Goal: Navigation & Orientation: Understand site structure

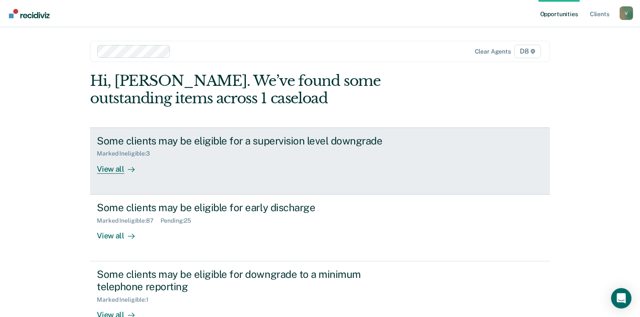
click at [114, 164] on div "View all" at bounding box center [121, 165] width 48 height 17
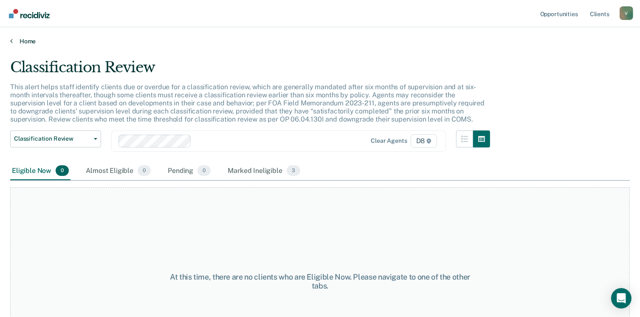
click at [32, 37] on link "Home" at bounding box center [320, 41] width 620 height 8
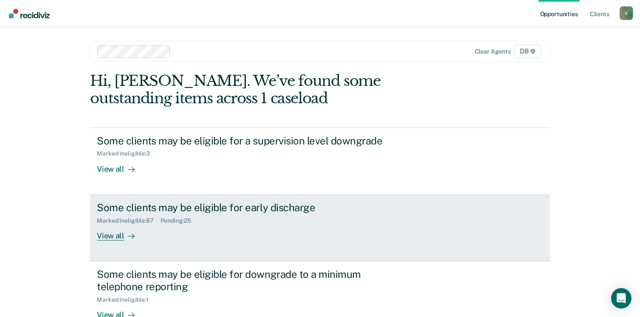
click at [114, 237] on div "View all" at bounding box center [121, 232] width 48 height 17
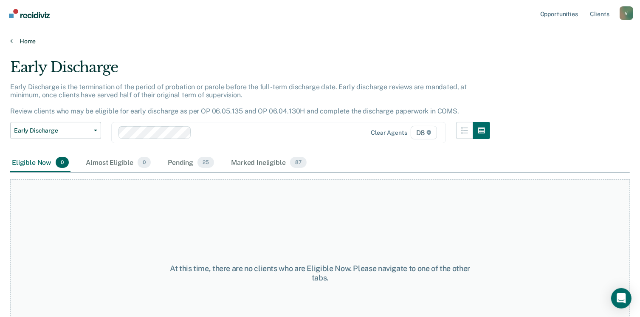
click at [28, 40] on link "Home" at bounding box center [320, 41] width 620 height 8
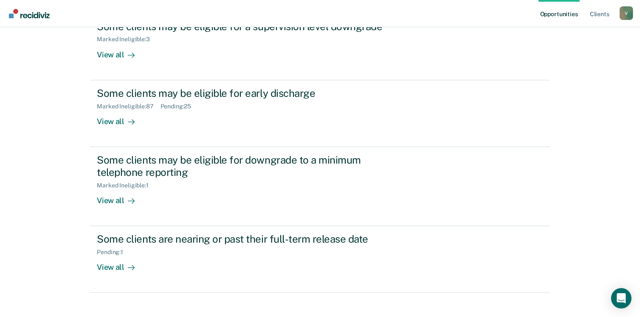
scroll to position [118, 0]
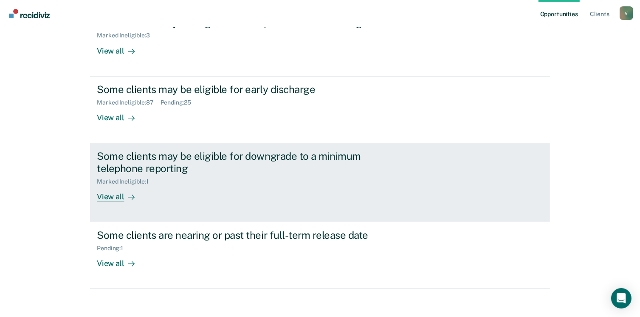
click at [113, 193] on div "View all" at bounding box center [121, 193] width 48 height 17
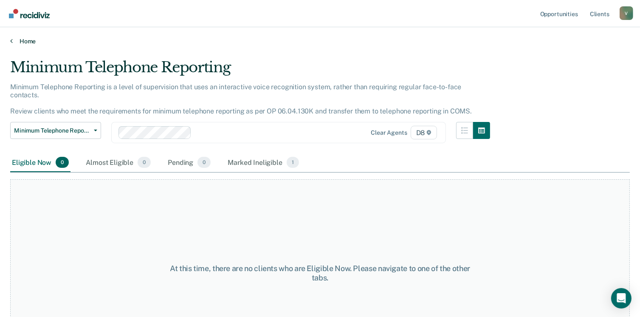
click at [19, 41] on link "Home" at bounding box center [320, 41] width 620 height 8
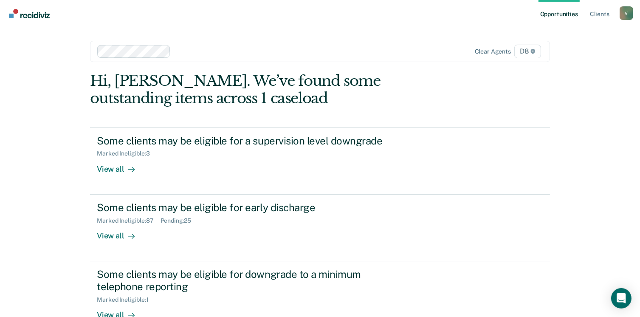
scroll to position [123, 0]
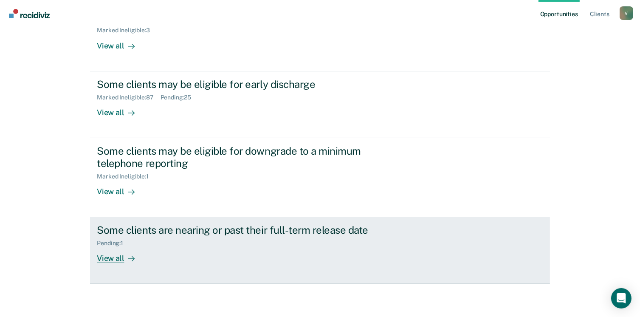
click at [107, 256] on div "View all" at bounding box center [121, 255] width 48 height 17
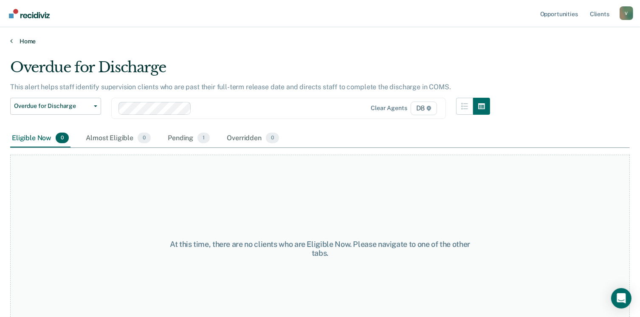
click at [29, 42] on link "Home" at bounding box center [320, 41] width 620 height 8
